Goal: Find specific page/section: Find specific page/section

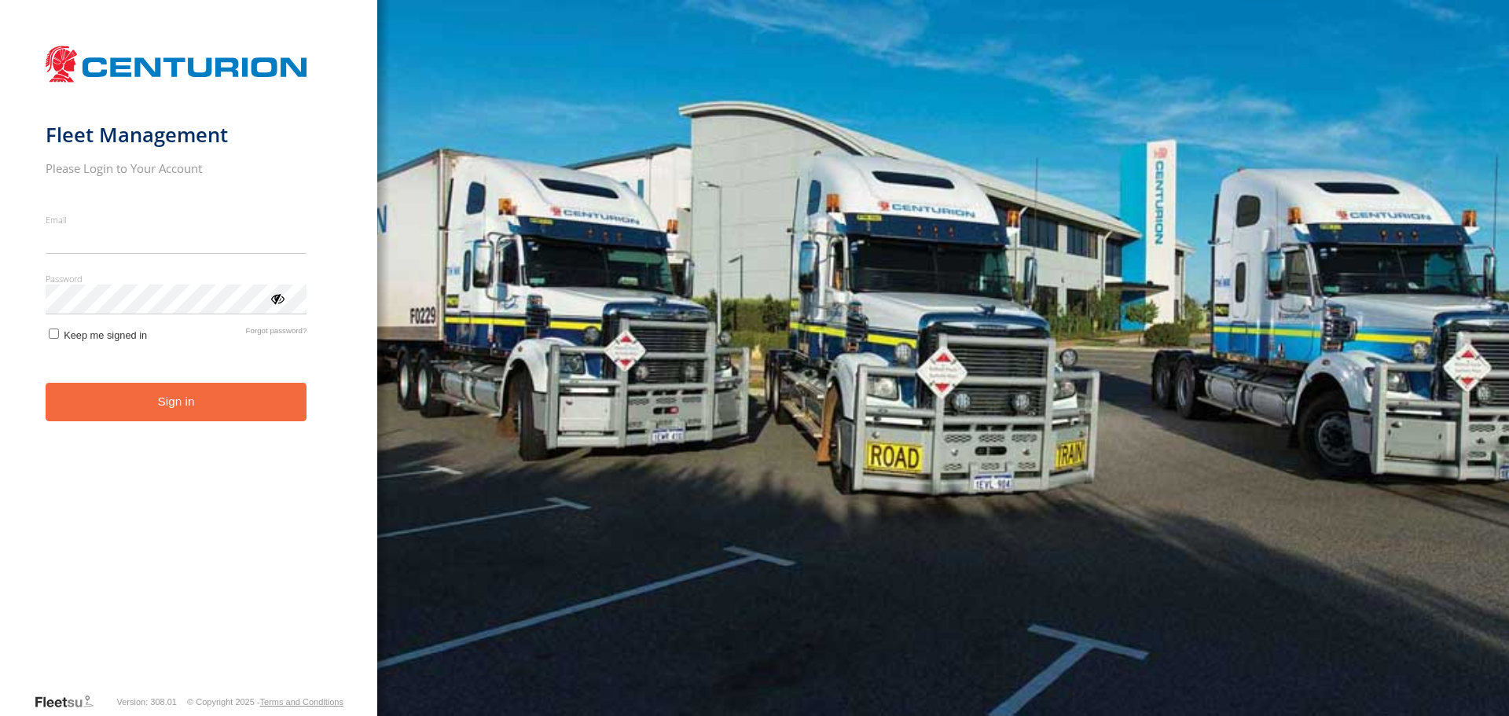
type input "**********"
click at [136, 414] on button "Sign in" at bounding box center [177, 402] width 262 height 39
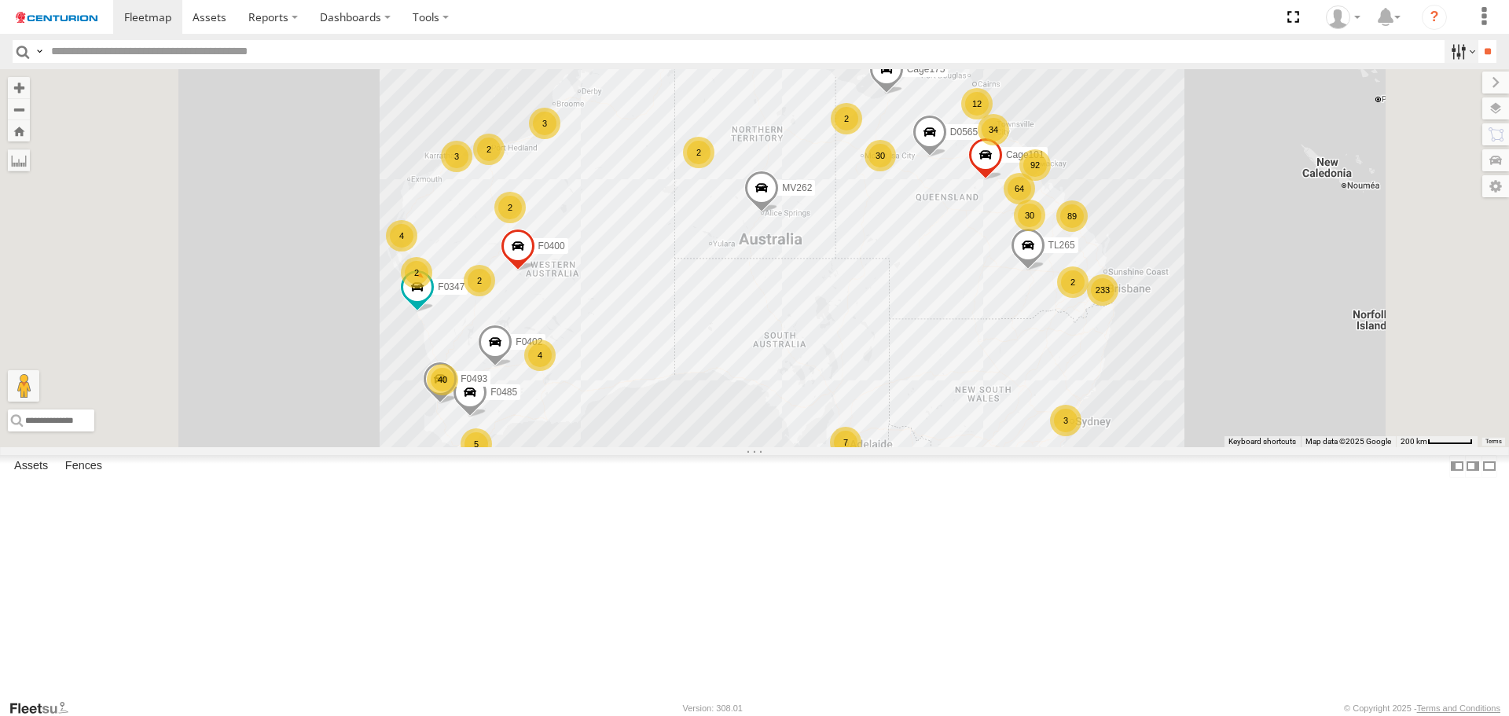
click at [1451, 50] on label at bounding box center [1461, 51] width 34 height 23
click at [0, 0] on div "Branch Emerald - LH" at bounding box center [0, 0] width 0 height 0
click at [0, 0] on div "Branch Emerald - HH" at bounding box center [0, 0] width 0 height 0
click at [0, 0] on span "Branch Emerald - HH" at bounding box center [0, 0] width 0 height 0
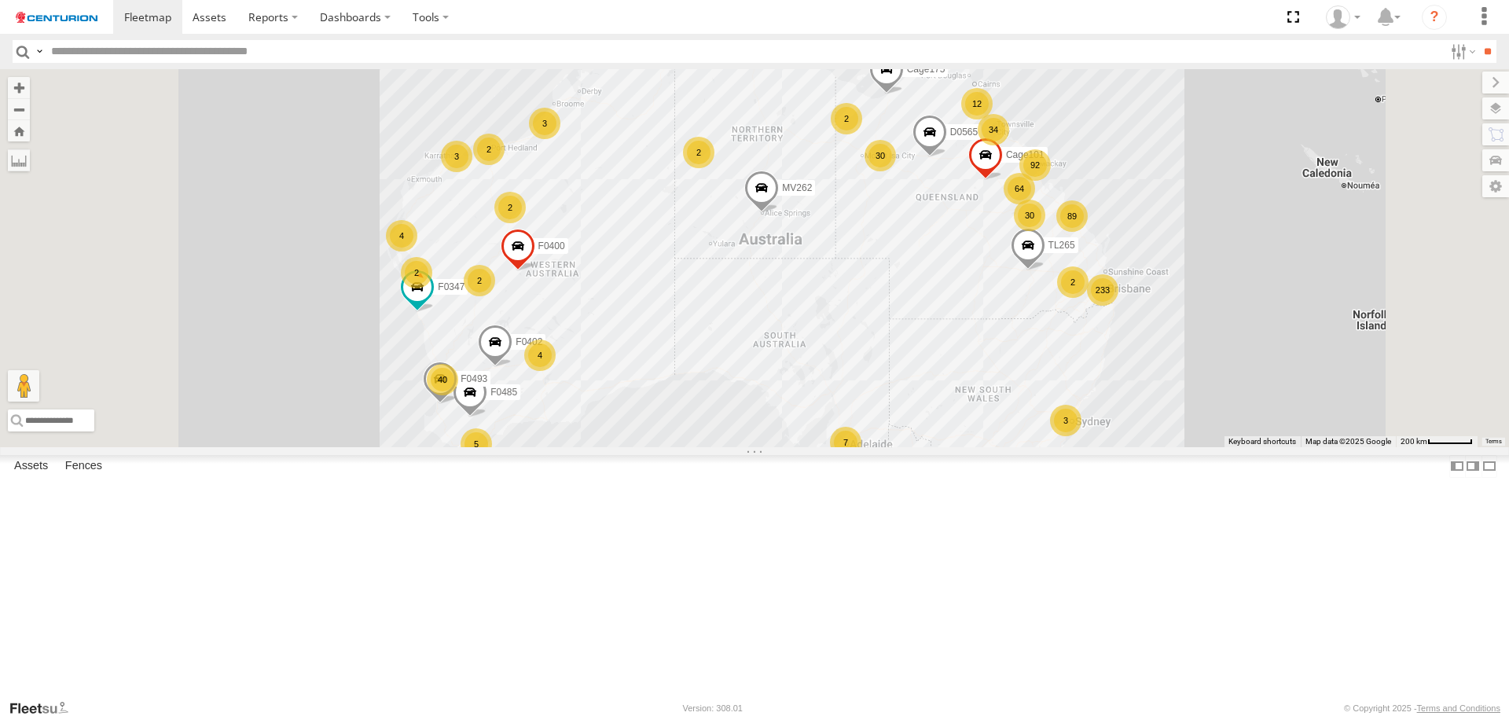
click at [0, 0] on span "Branch Emerald - LH" at bounding box center [0, 0] width 0 height 0
click at [0, 0] on div "Branch Emerald - HH" at bounding box center [0, 0] width 0 height 0
click at [0, 0] on span "Branch Emerald - HH" at bounding box center [0, 0] width 0 height 0
click at [1481, 54] on input "**" at bounding box center [1487, 51] width 18 height 23
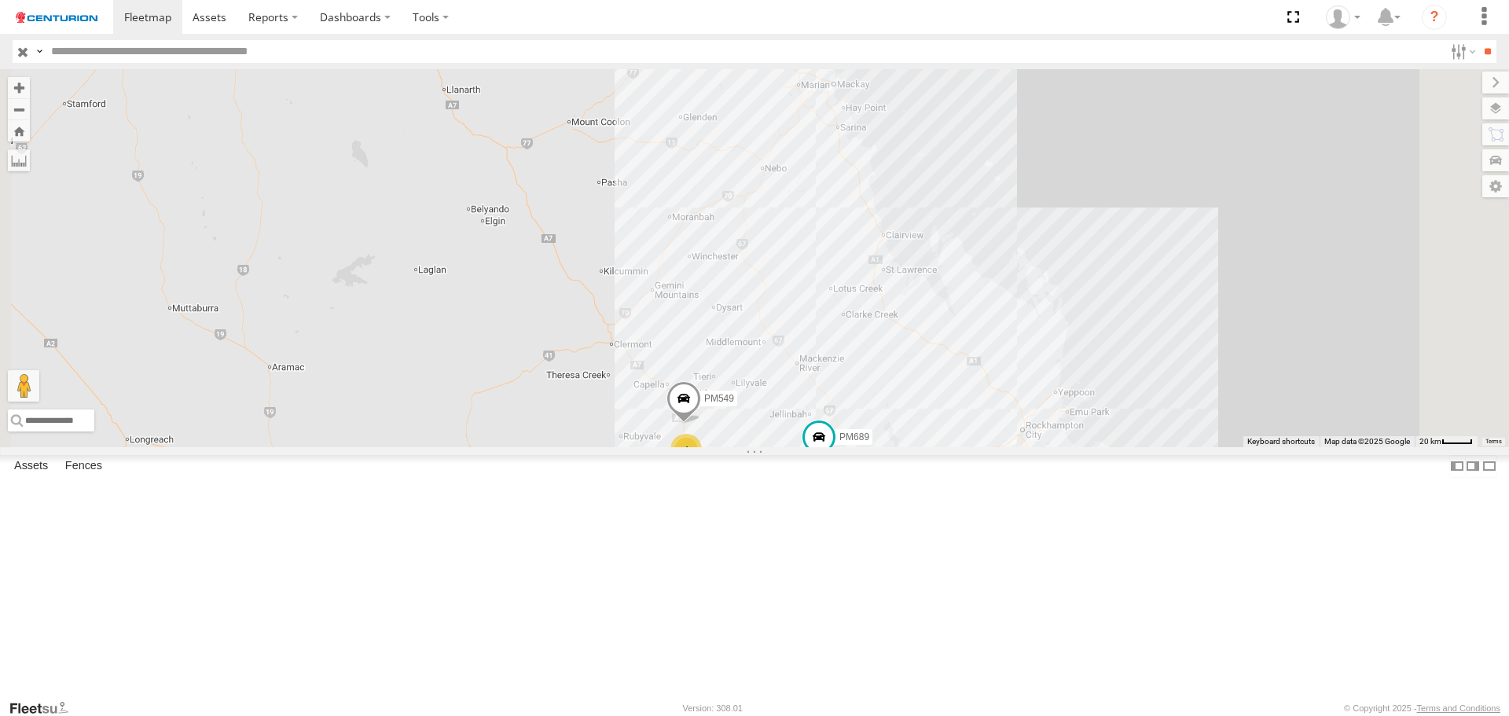
drag, startPoint x: 957, startPoint y: 361, endPoint x: 990, endPoint y: 434, distance: 79.5
click at [990, 434] on div "PM549 PM689 4" at bounding box center [754, 257] width 1509 height 377
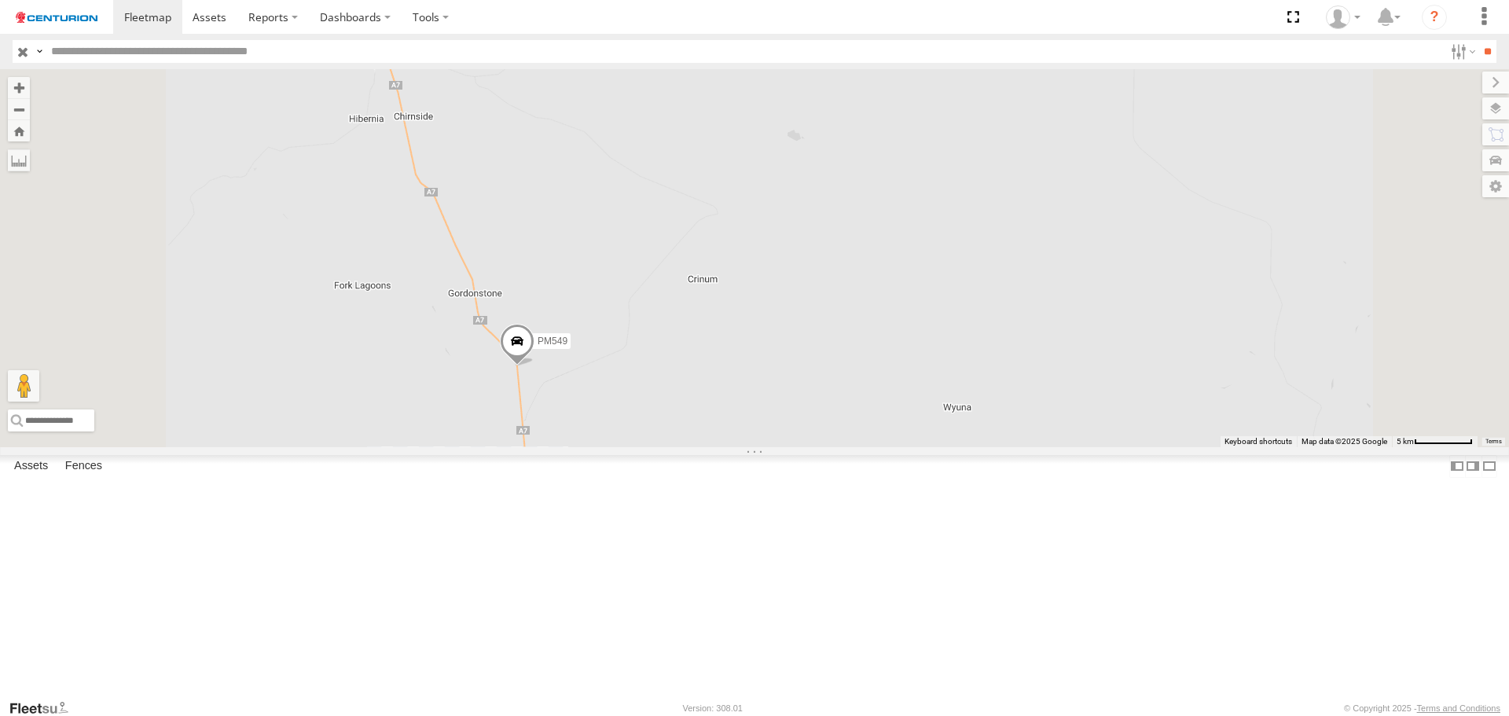
click at [534, 366] on span at bounding box center [517, 345] width 35 height 42
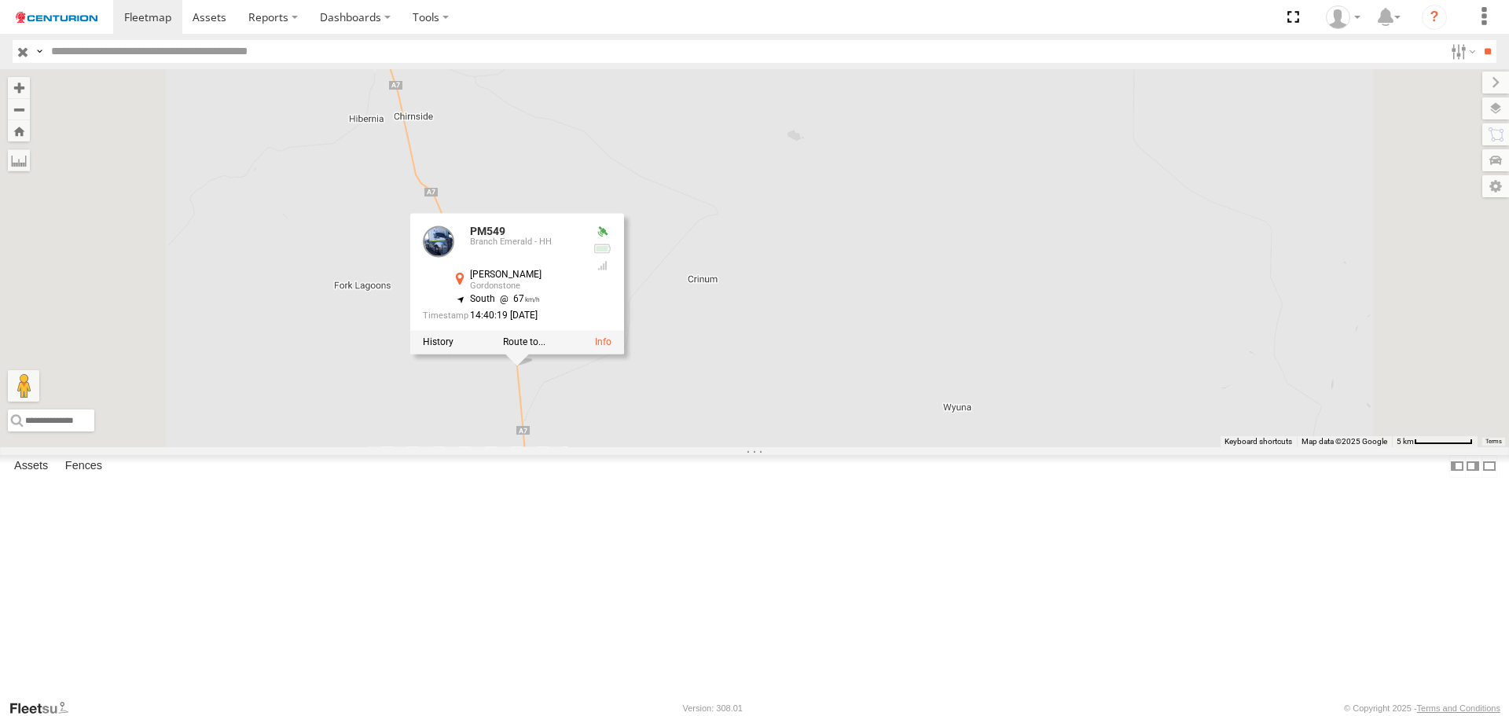
click at [525, 446] on div "PM549 PM689 3 FT442 PM549 Branch Emerald - [PERSON_NAME] -23.33824 , 148.13899 …" at bounding box center [754, 257] width 1509 height 377
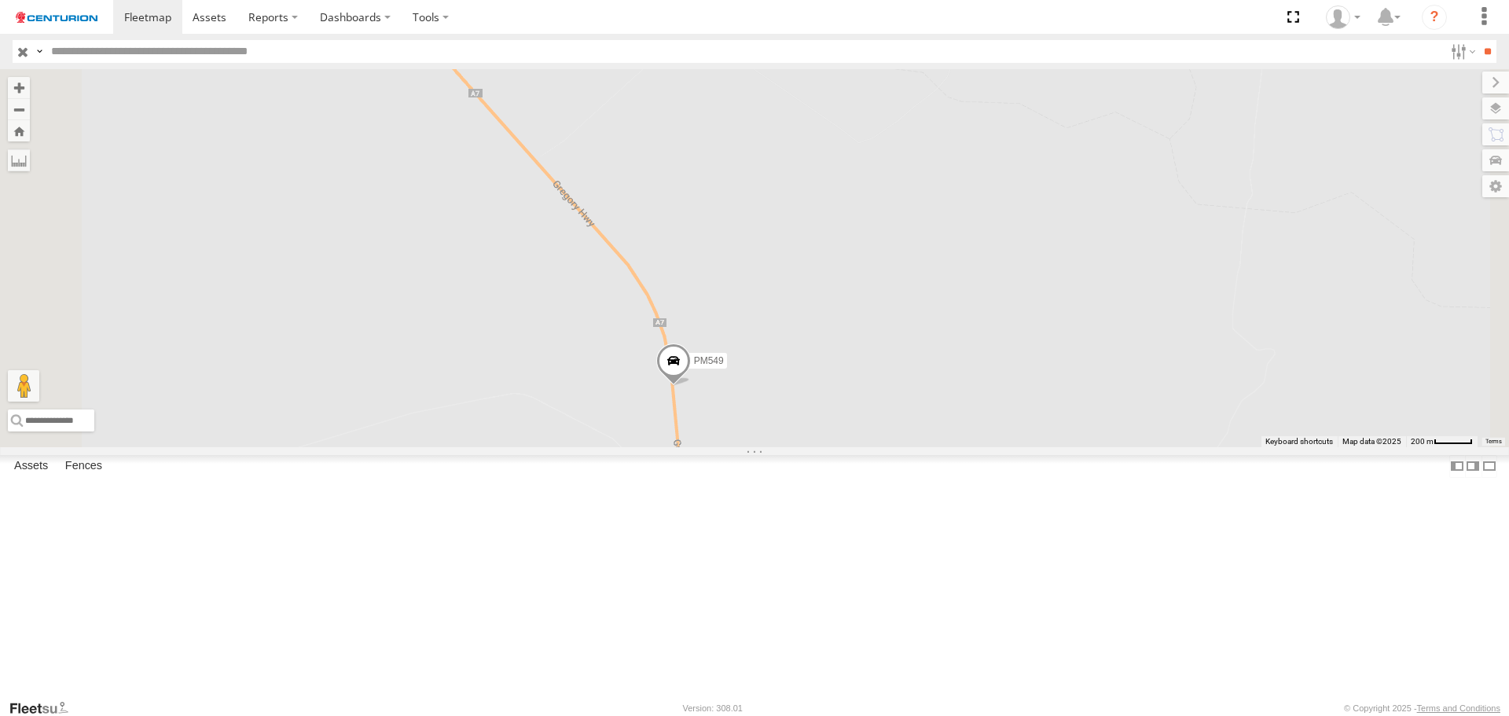
click at [691, 387] on span at bounding box center [673, 365] width 35 height 42
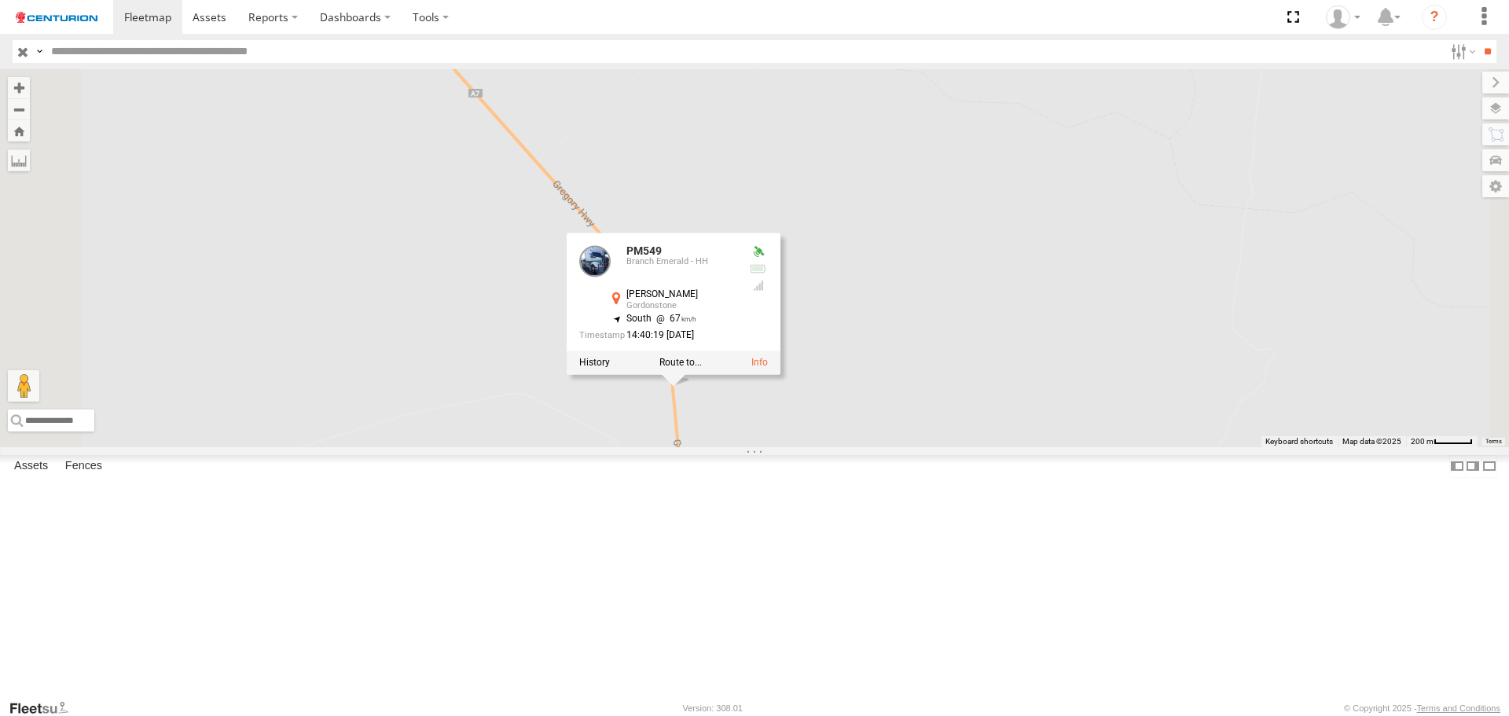
click at [535, 446] on div "PM549 PM689 FT442 PM549 Branch Emerald - [PERSON_NAME] -23.33824 , 148.13899 So…" at bounding box center [754, 257] width 1509 height 377
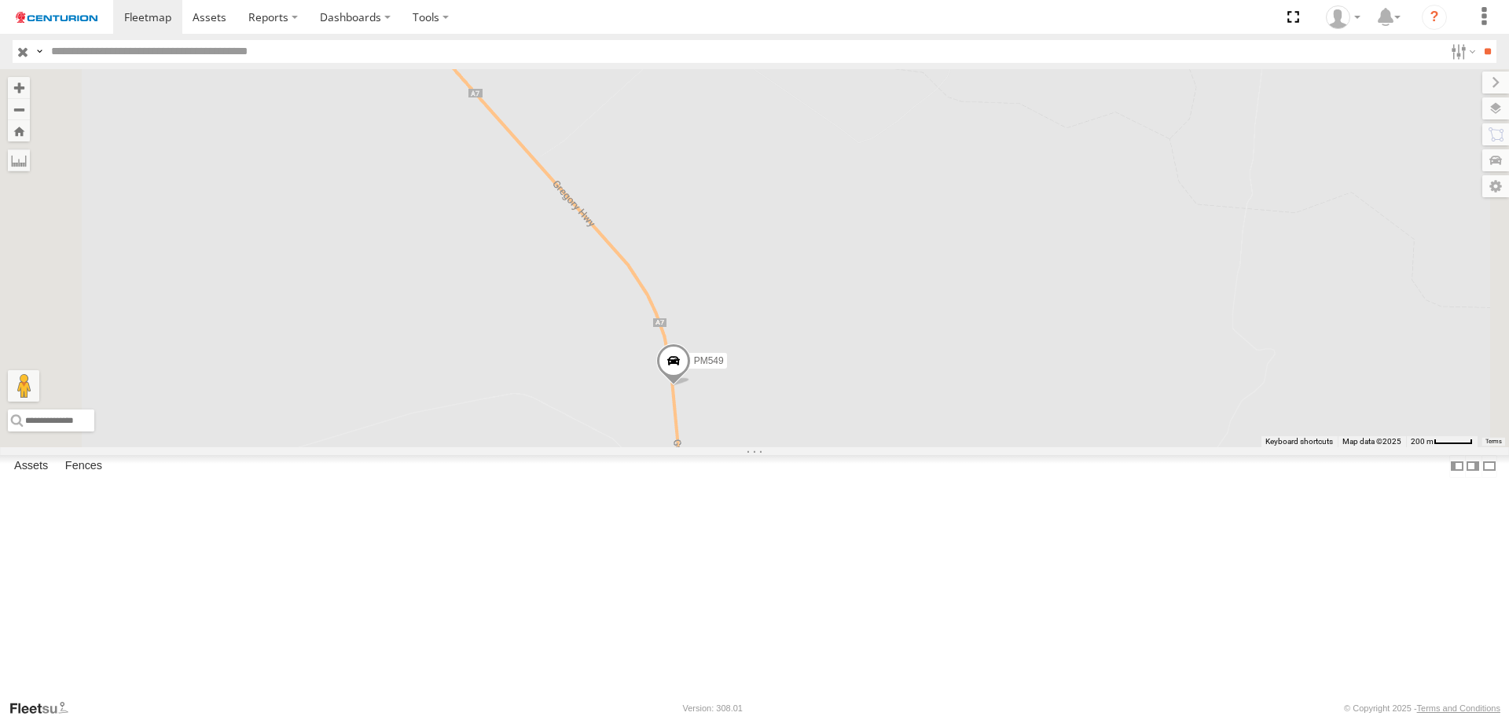
click at [691, 387] on span at bounding box center [673, 365] width 35 height 42
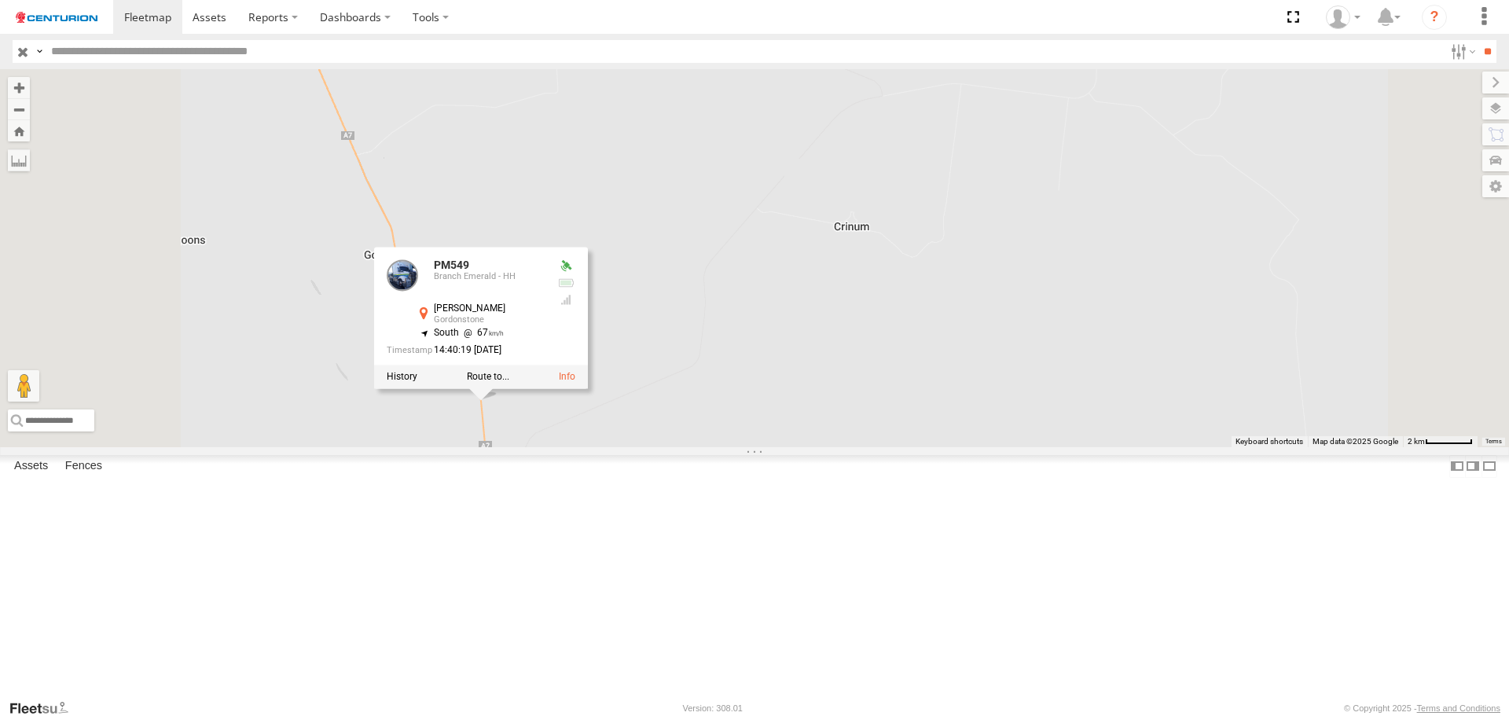
click at [611, 446] on div "PM549 PM689 FT442 PM549 Branch Emerald - [PERSON_NAME] -23.33824 , 148.13899 So…" at bounding box center [754, 257] width 1509 height 377
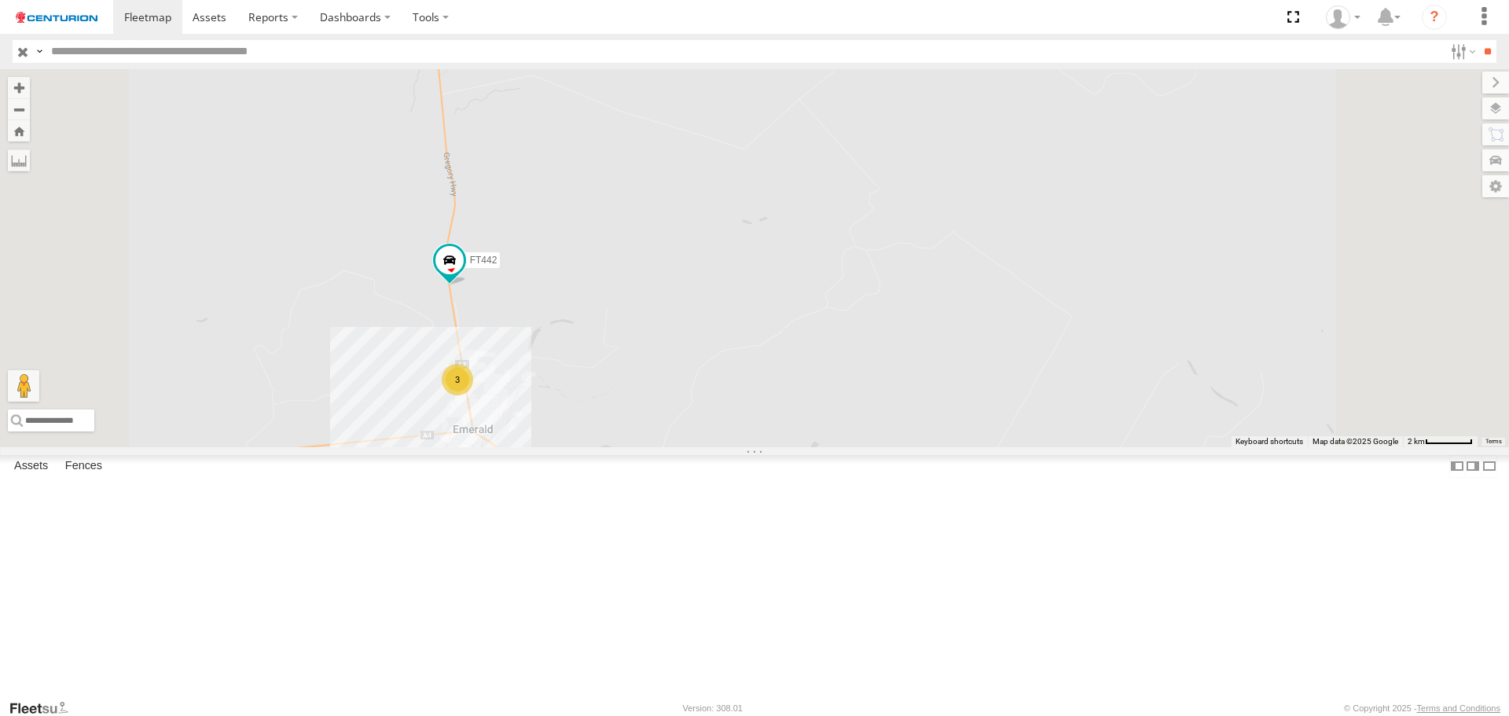
click at [0, 0] on span at bounding box center [0, 0] width 0 height 0
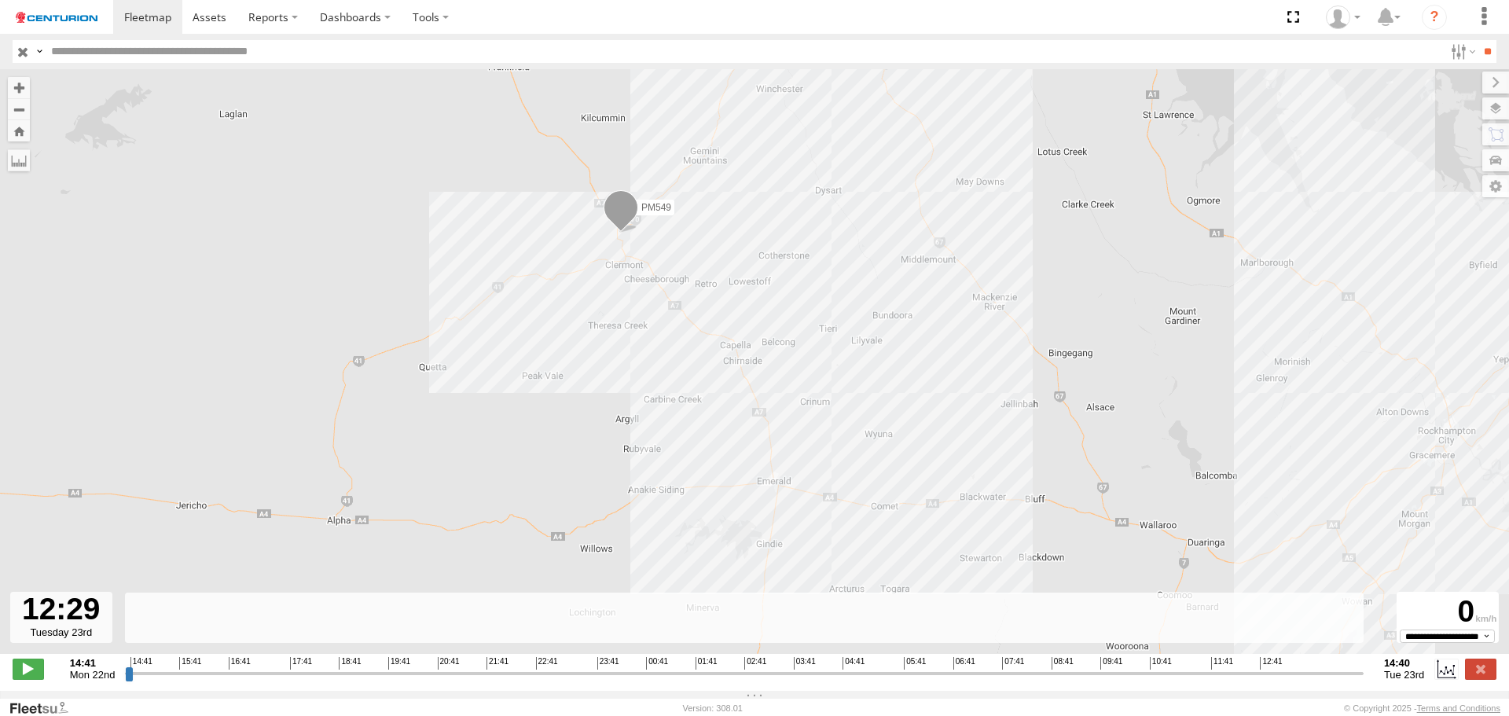
drag, startPoint x: 129, startPoint y: 686, endPoint x: 1246, endPoint y: 696, distance: 1117.4
click at [1246, 680] on input "range" at bounding box center [744, 673] width 1238 height 15
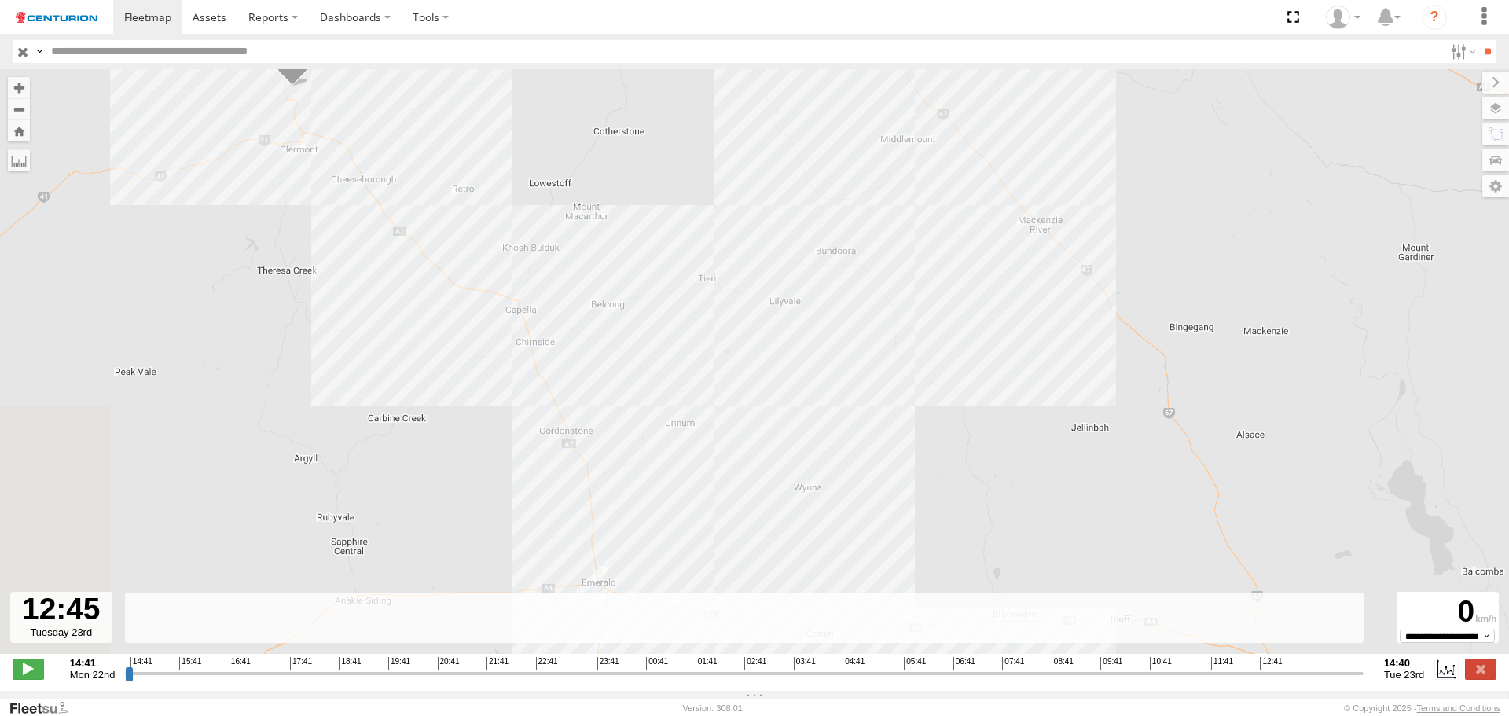
drag, startPoint x: 1249, startPoint y: 680, endPoint x: 1432, endPoint y: 662, distance: 184.8
type input "**********"
click at [1363, 666] on input "range" at bounding box center [744, 673] width 1238 height 15
